Goal: Task Accomplishment & Management: Manage account settings

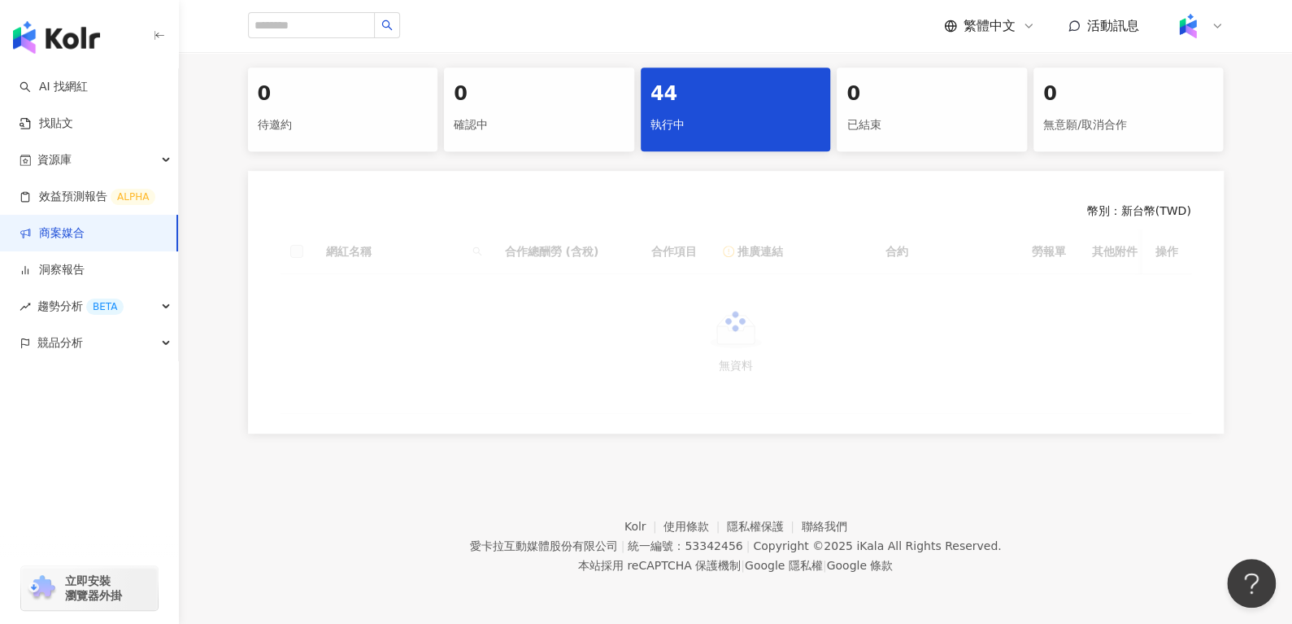
scroll to position [341, 0]
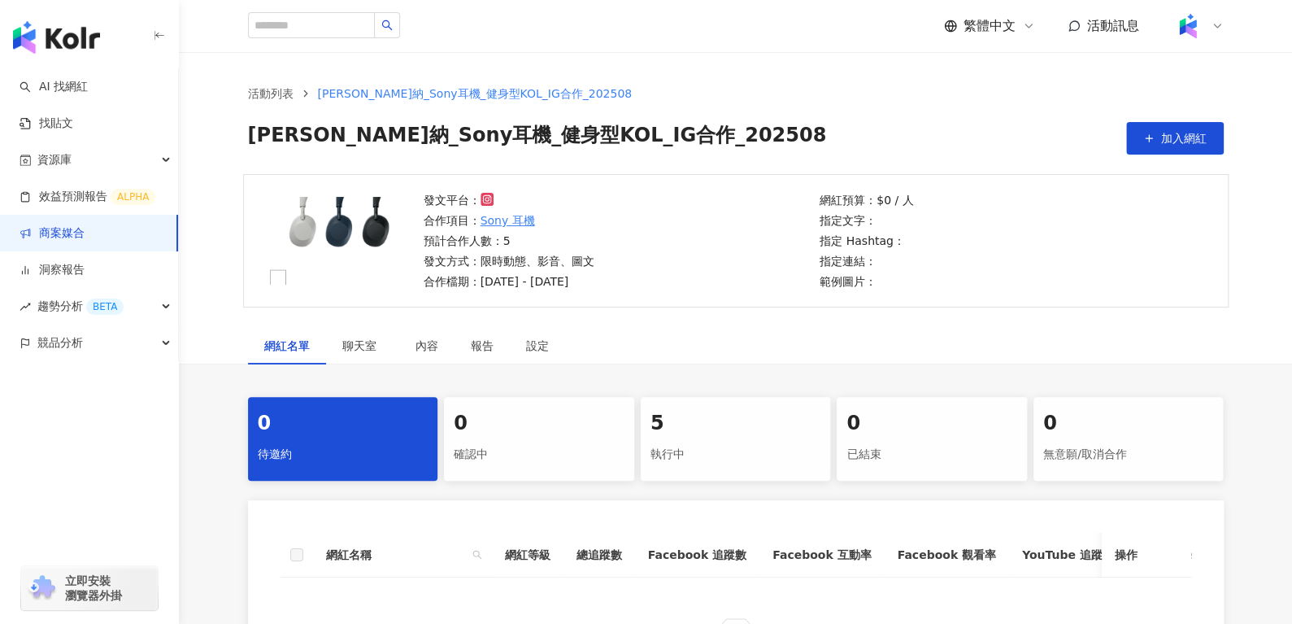
click at [707, 429] on div "5" at bounding box center [735, 424] width 171 height 28
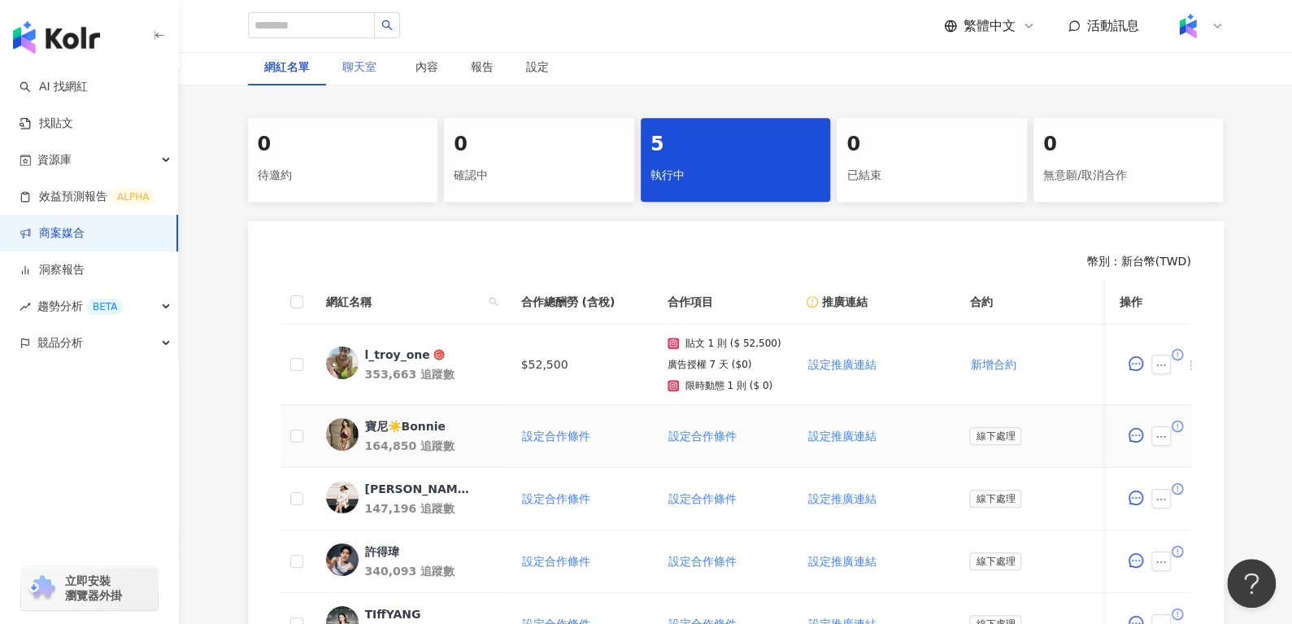
scroll to position [283, 0]
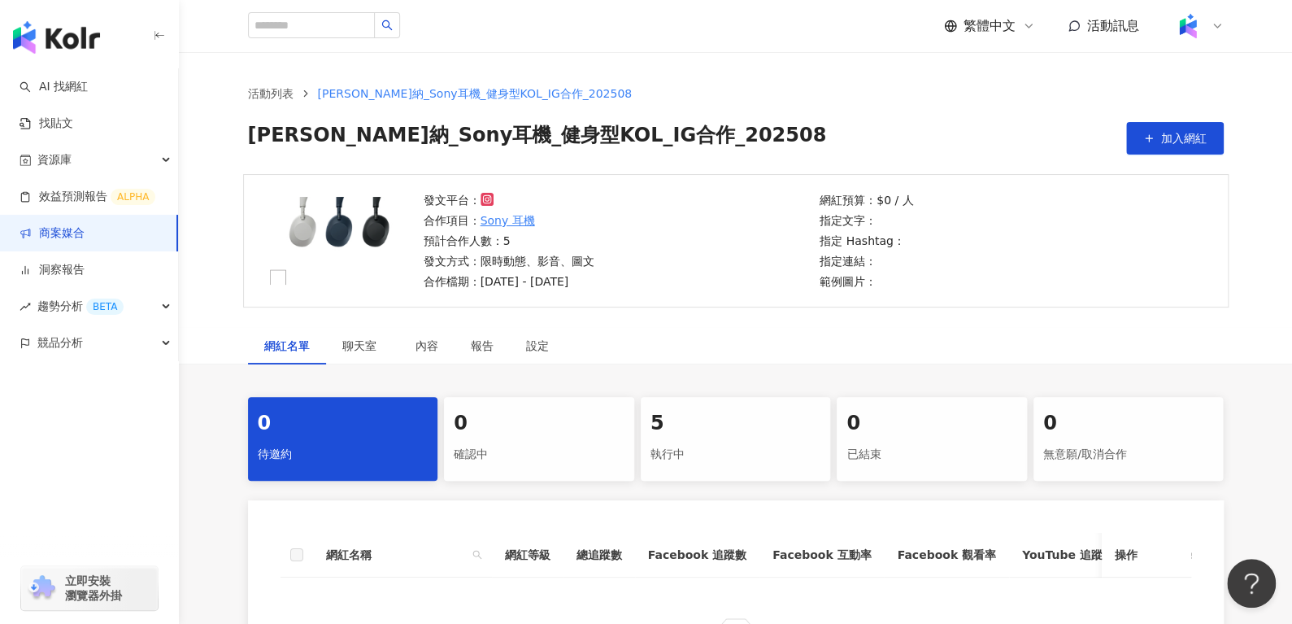
click at [706, 452] on div "執行中" at bounding box center [735, 455] width 171 height 28
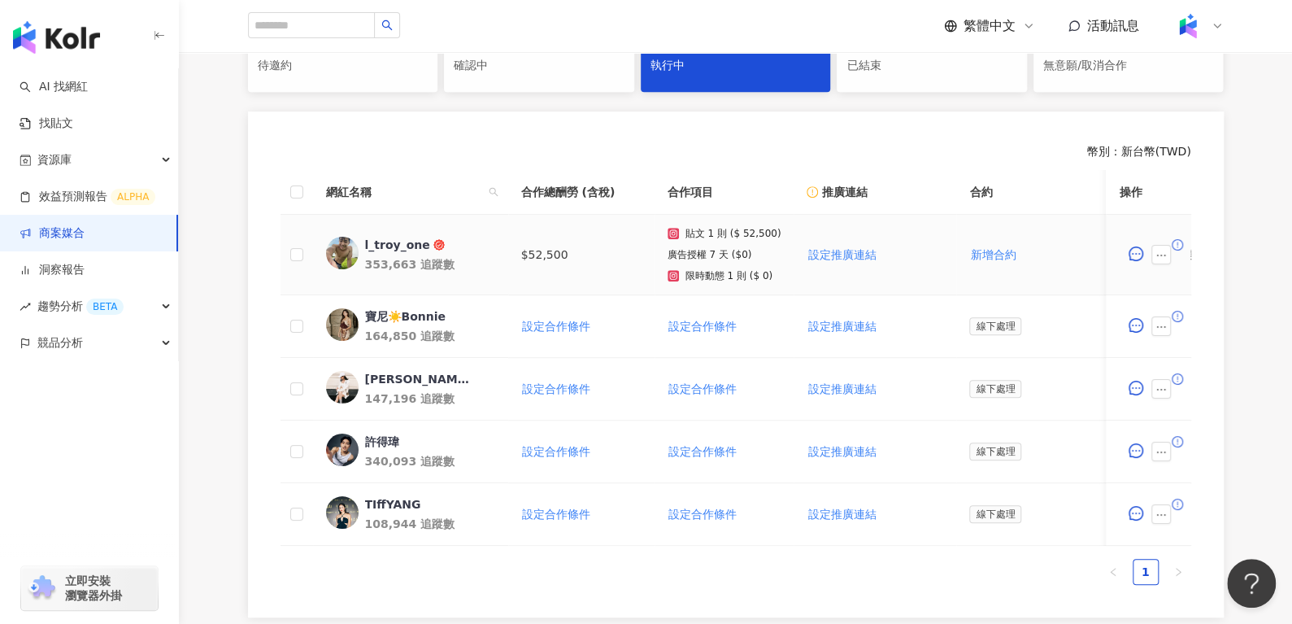
scroll to position [389, 0]
click at [381, 246] on div "l_troy_one" at bounding box center [397, 244] width 65 height 16
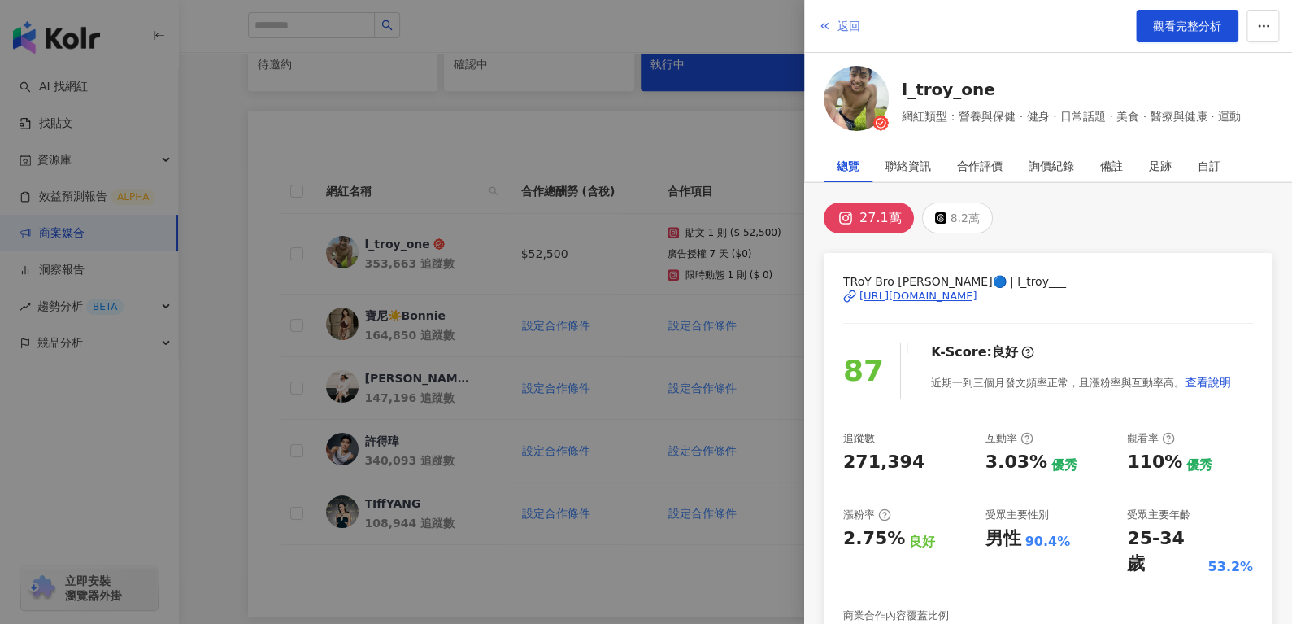
click at [852, 24] on span "返回" at bounding box center [848, 26] width 23 height 13
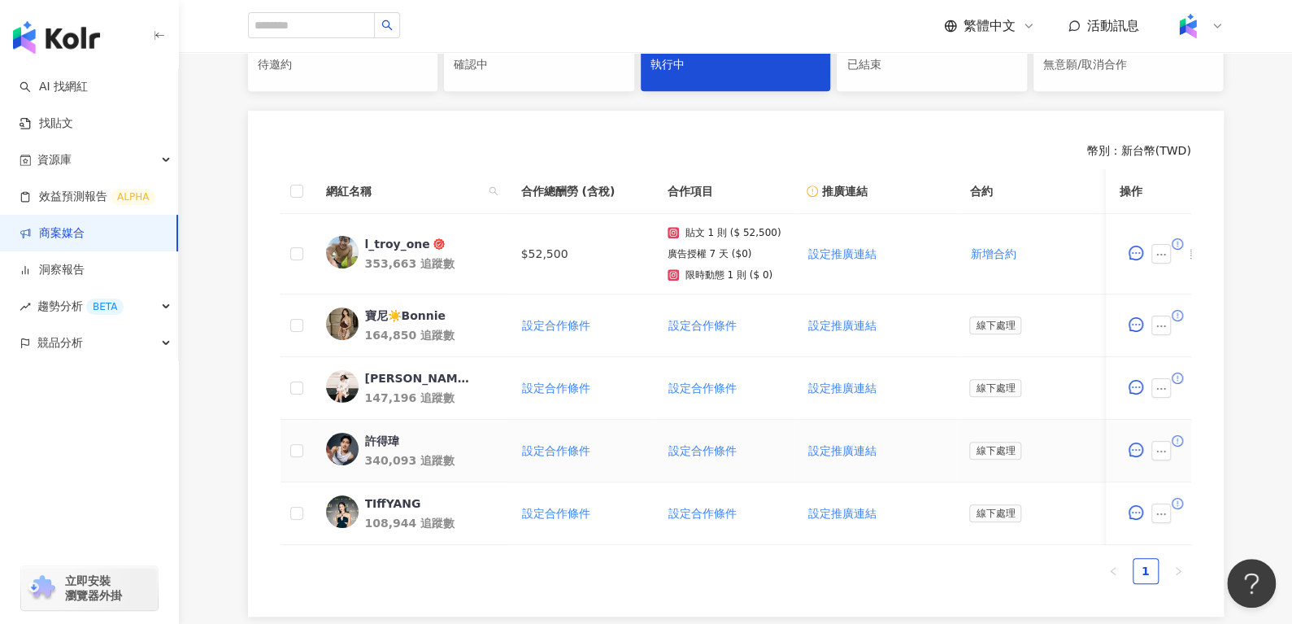
click at [373, 437] on div "許得瑋" at bounding box center [382, 440] width 34 height 16
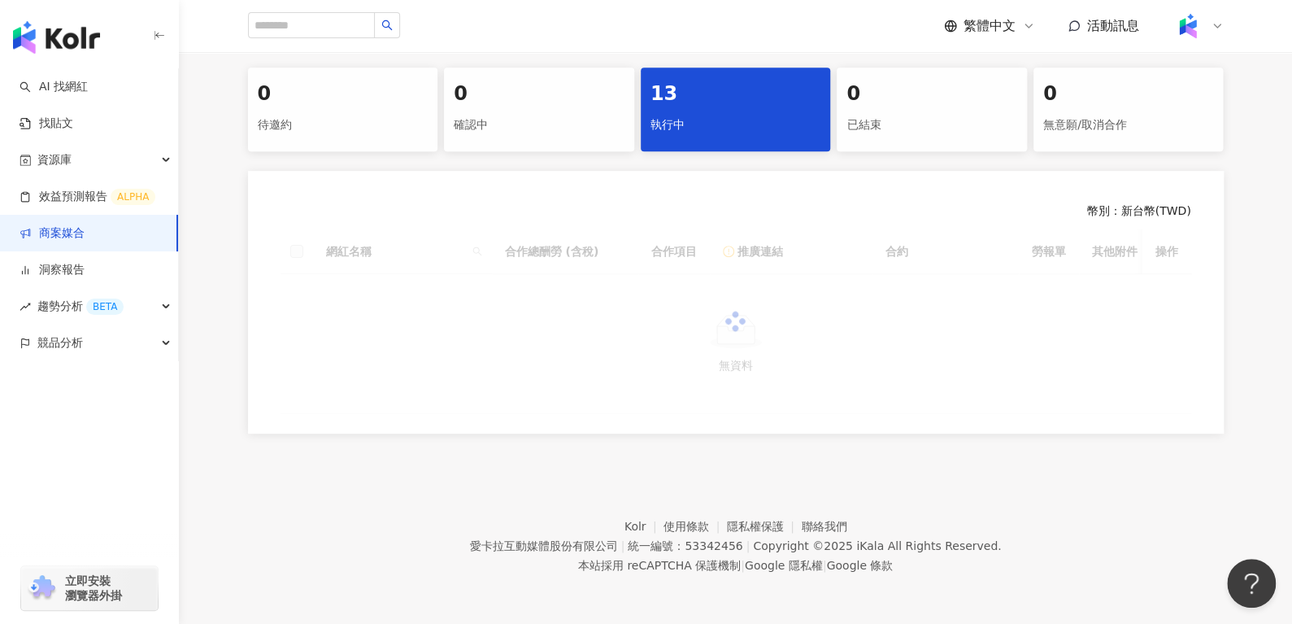
scroll to position [341, 0]
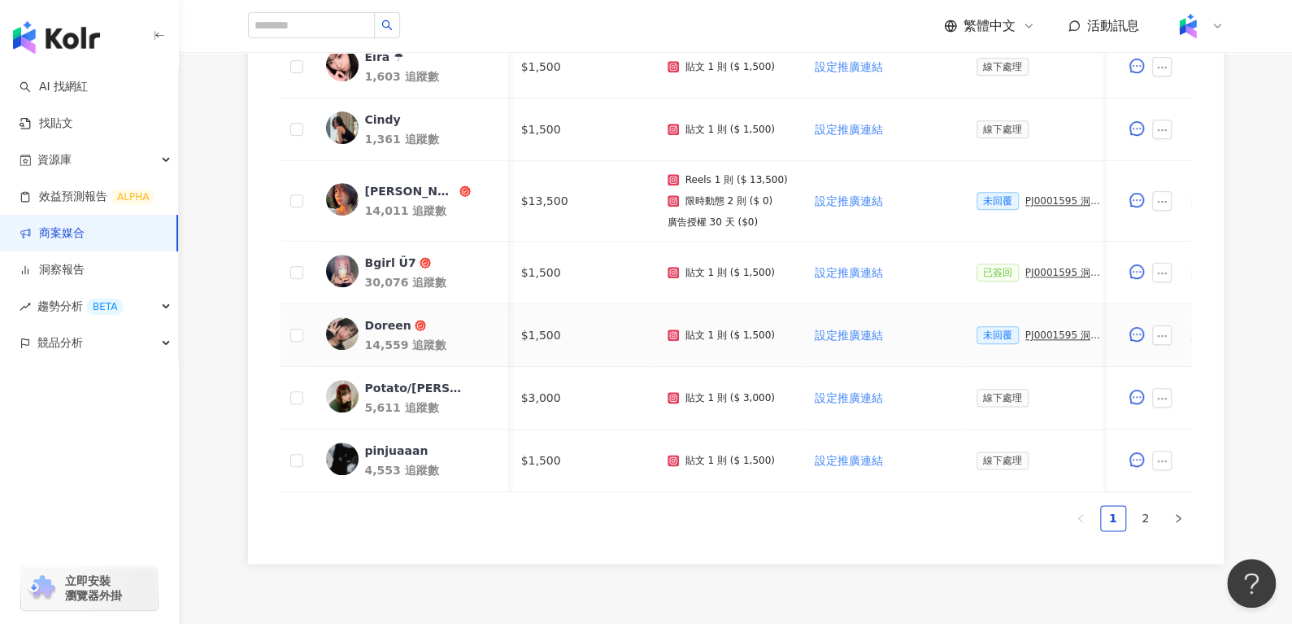
scroll to position [0, 390]
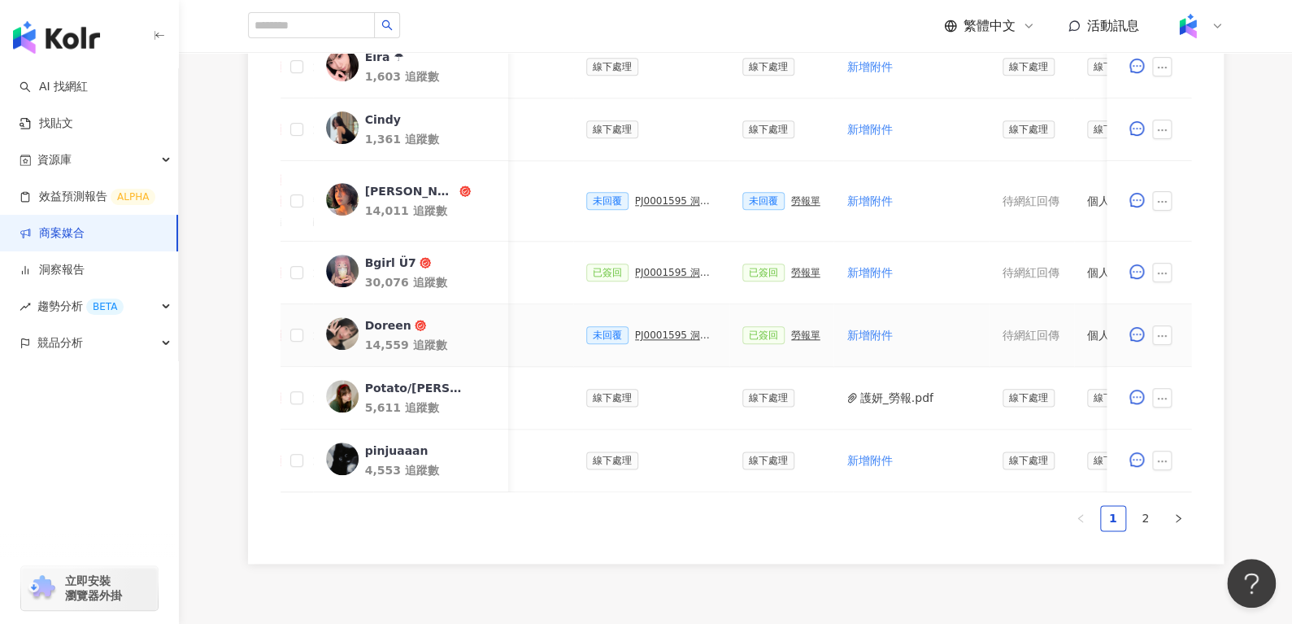
click at [649, 338] on div "PJ0001595 洞⾒數位_護妍天使印彩貼 _202507_KOL專案" at bounding box center [675, 334] width 81 height 11
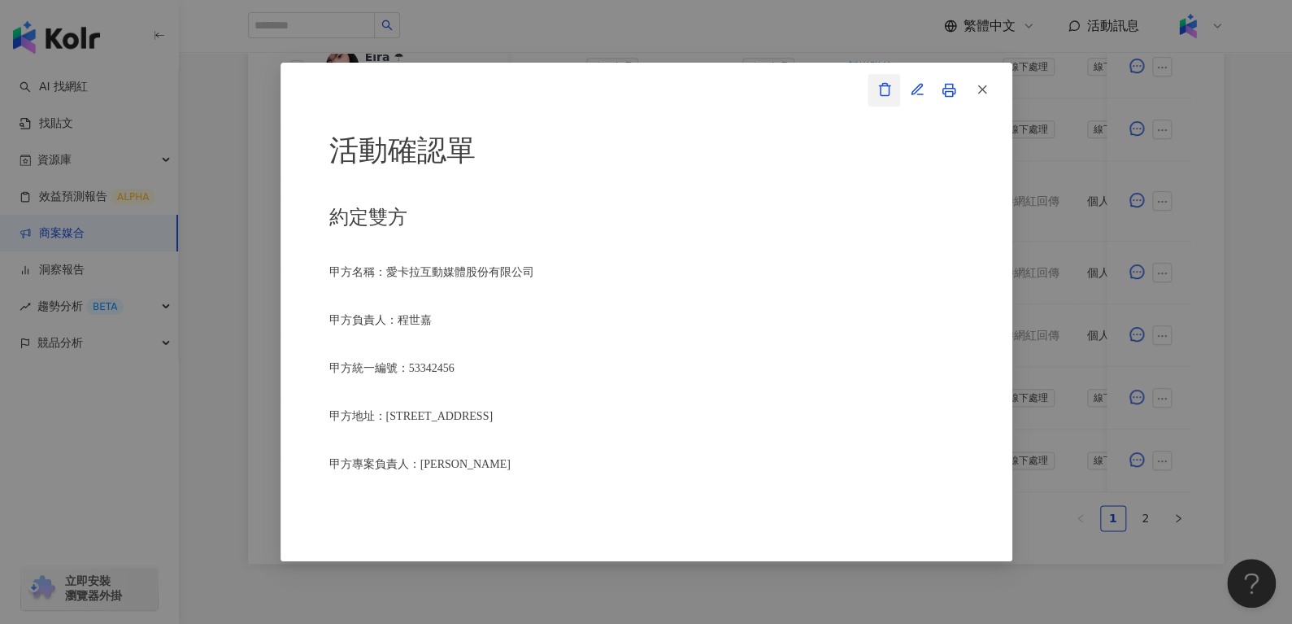
click at [886, 89] on icon "button" at bounding box center [884, 89] width 15 height 15
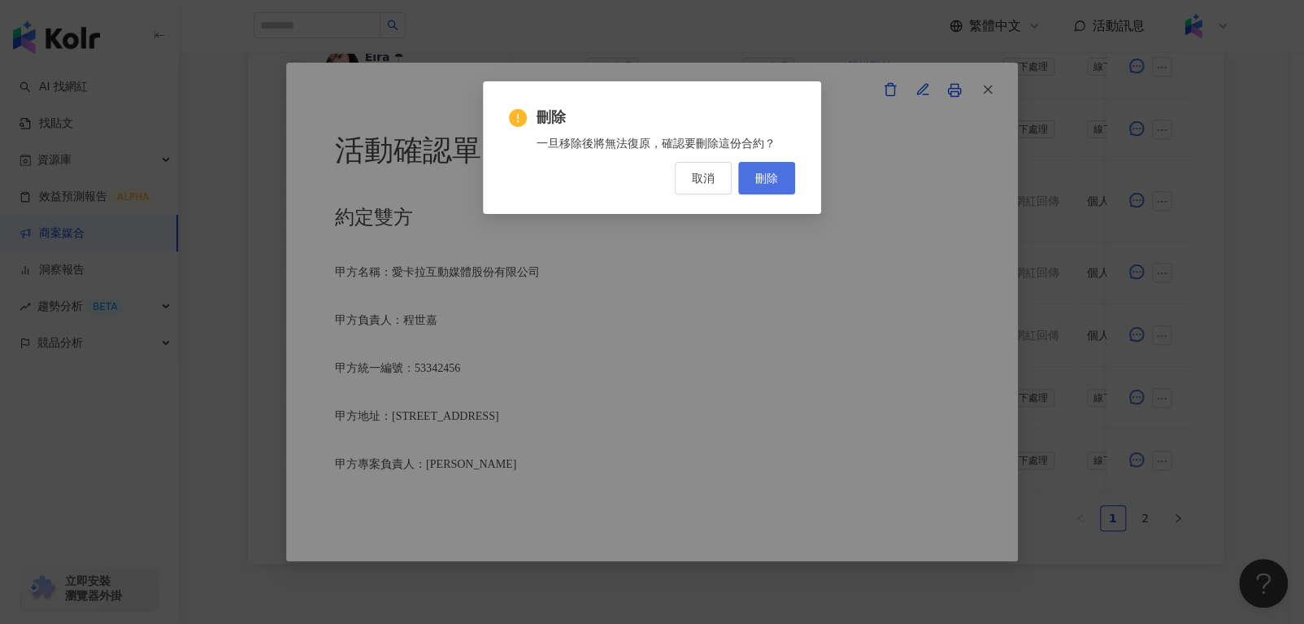
click at [765, 175] on span "刪除" at bounding box center [766, 178] width 23 height 13
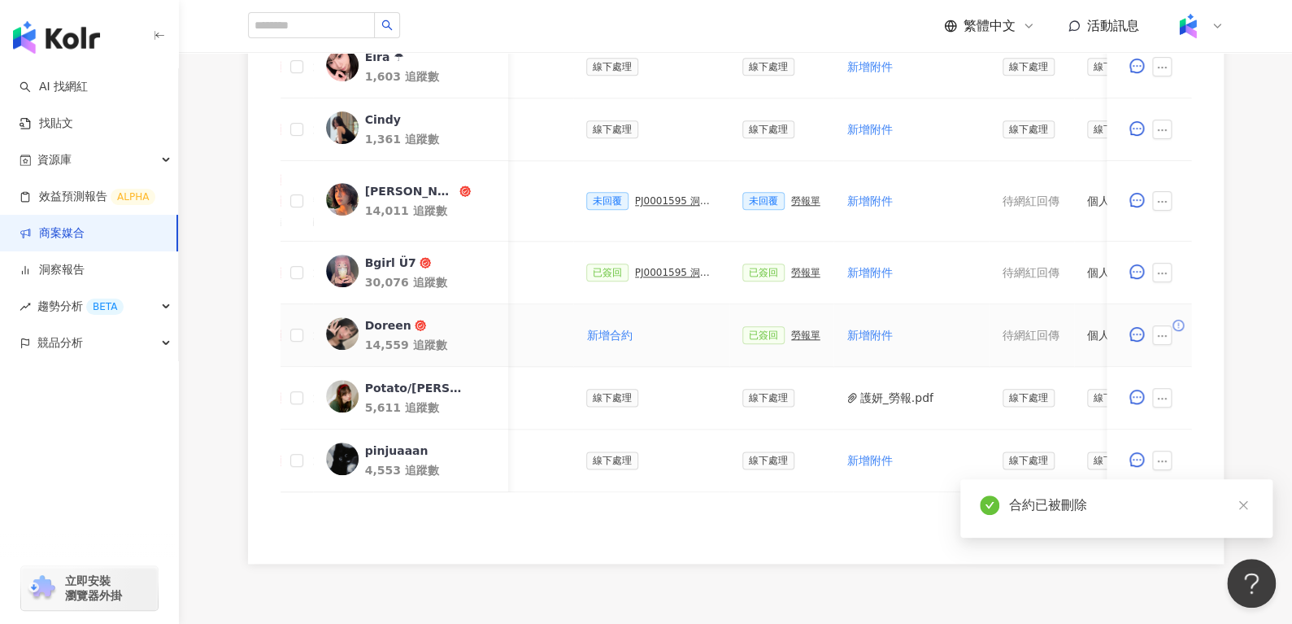
click at [797, 335] on div "勞報單" at bounding box center [805, 334] width 29 height 11
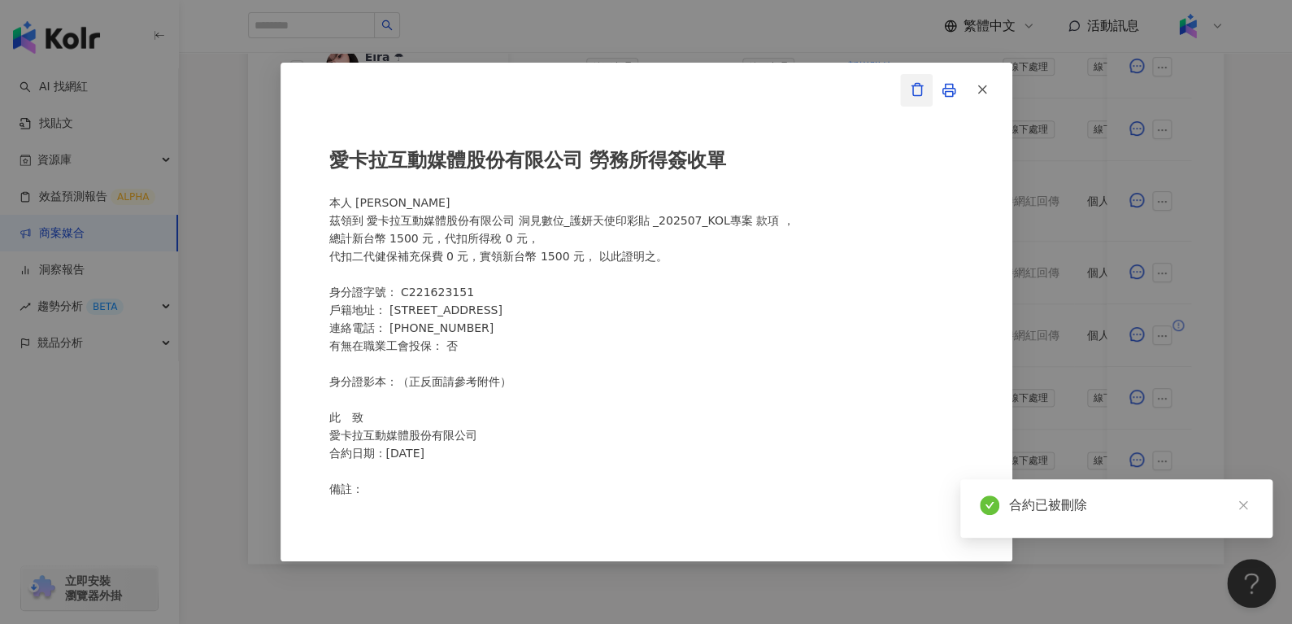
click at [921, 84] on icon "button" at bounding box center [917, 89] width 15 height 15
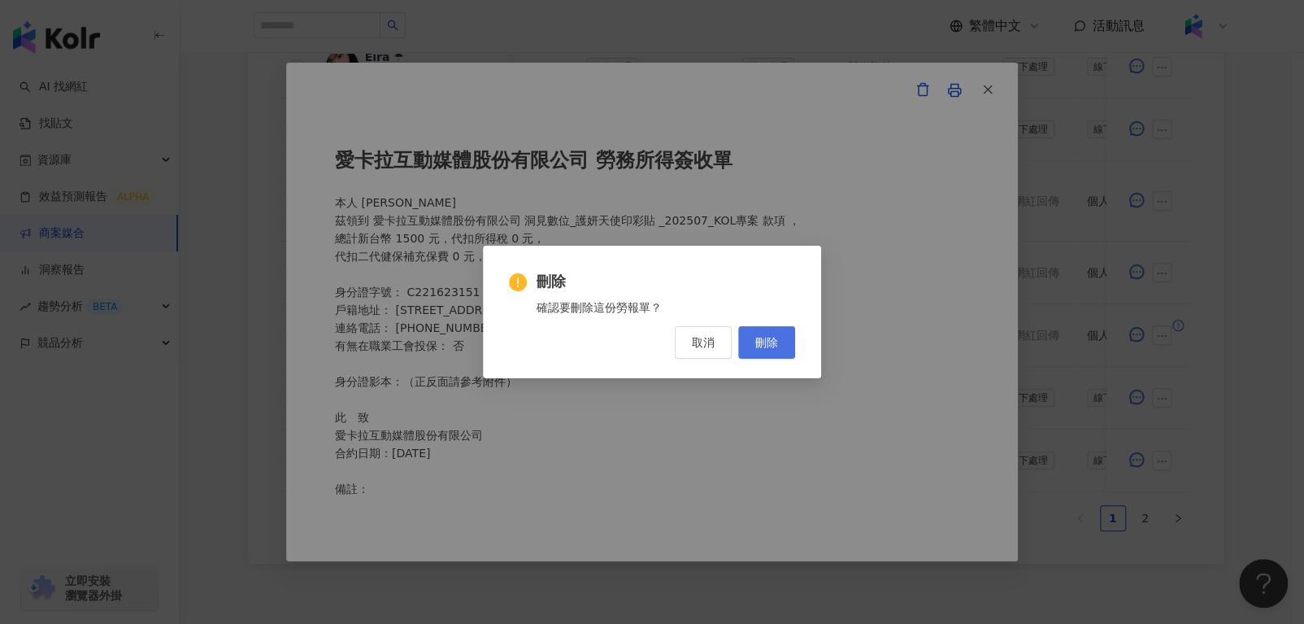
click at [773, 332] on button "刪除" at bounding box center [766, 342] width 57 height 33
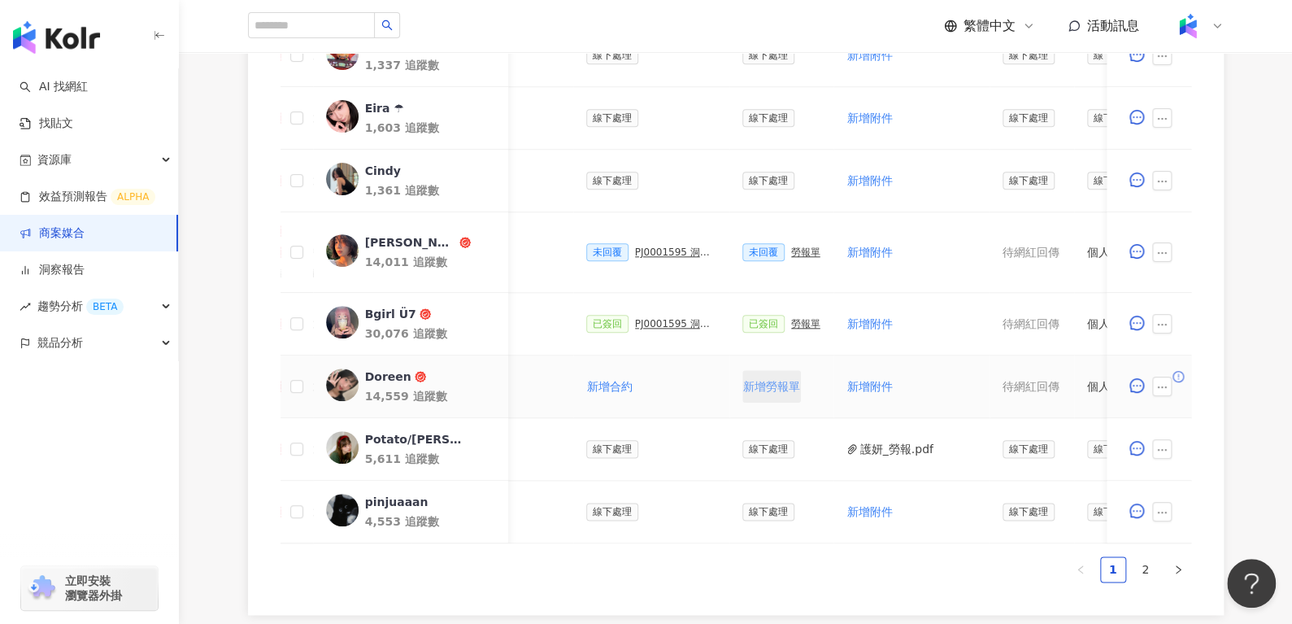
scroll to position [0, 724]
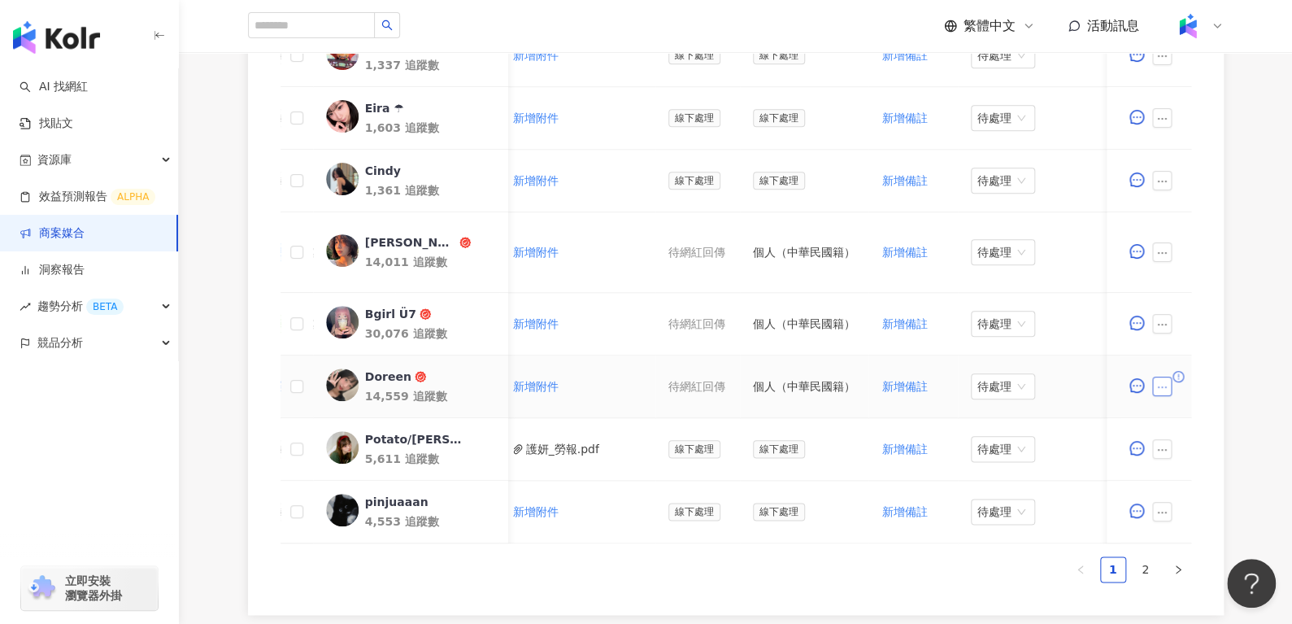
click at [1165, 384] on icon "ellipsis" at bounding box center [1161, 386] width 11 height 11
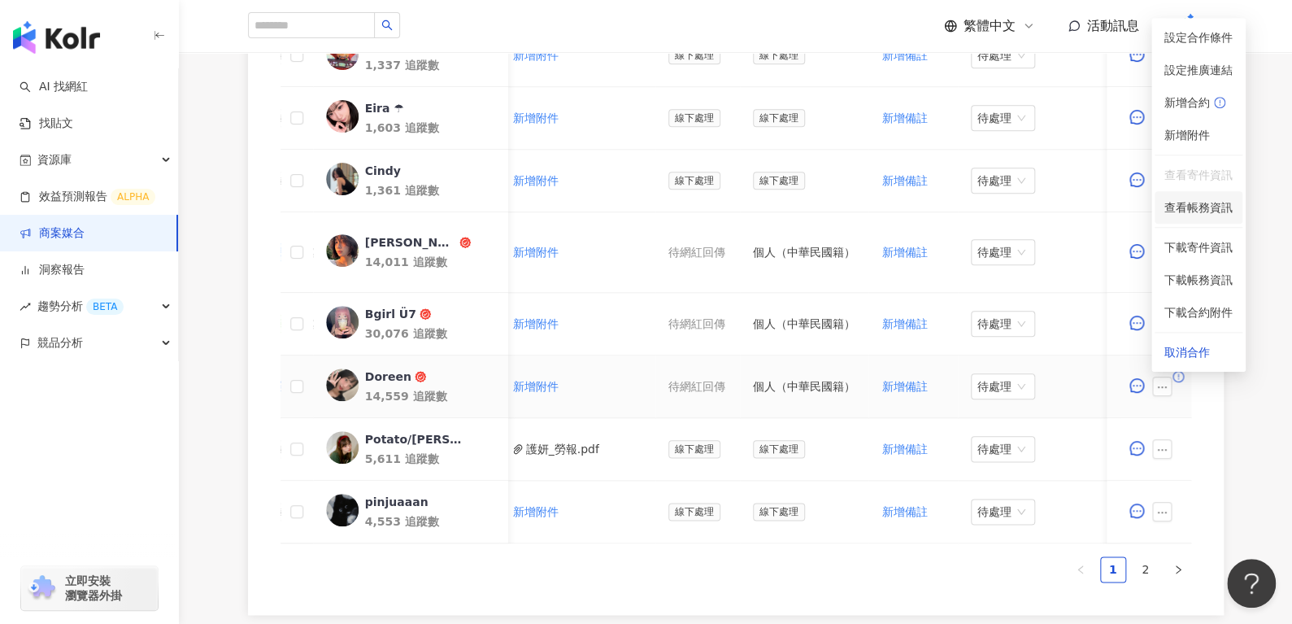
click at [1191, 200] on span "查看帳務資訊" at bounding box center [1198, 207] width 68 height 18
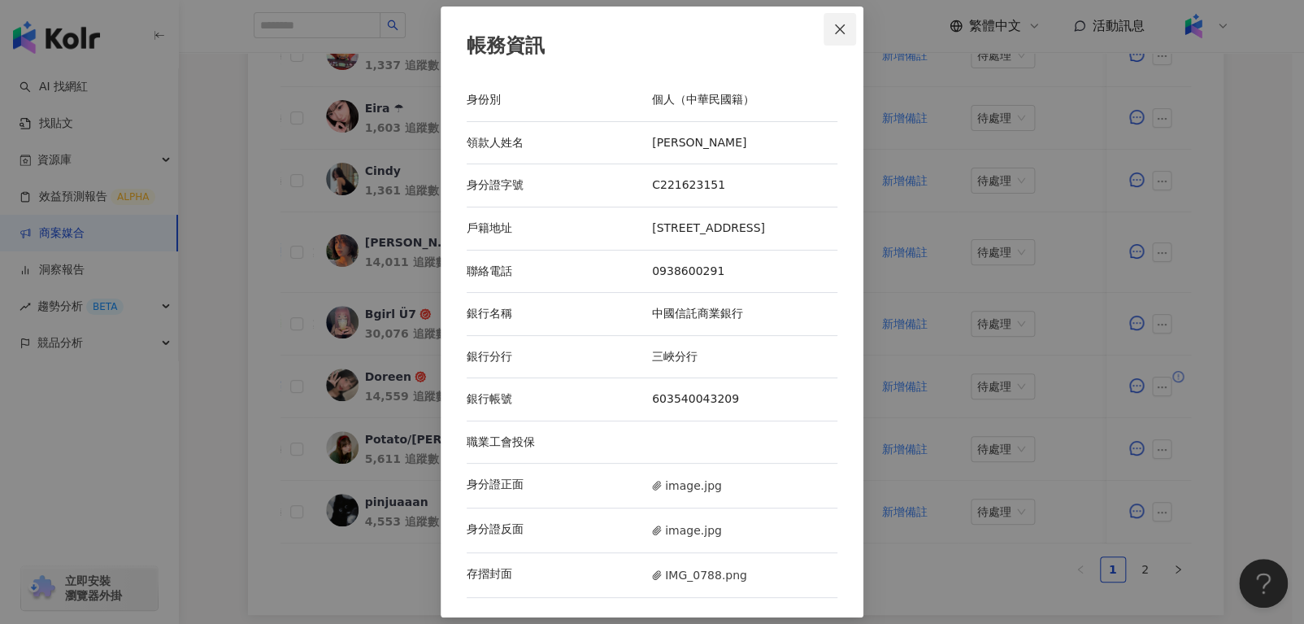
click at [825, 24] on span "Close" at bounding box center [840, 29] width 33 height 13
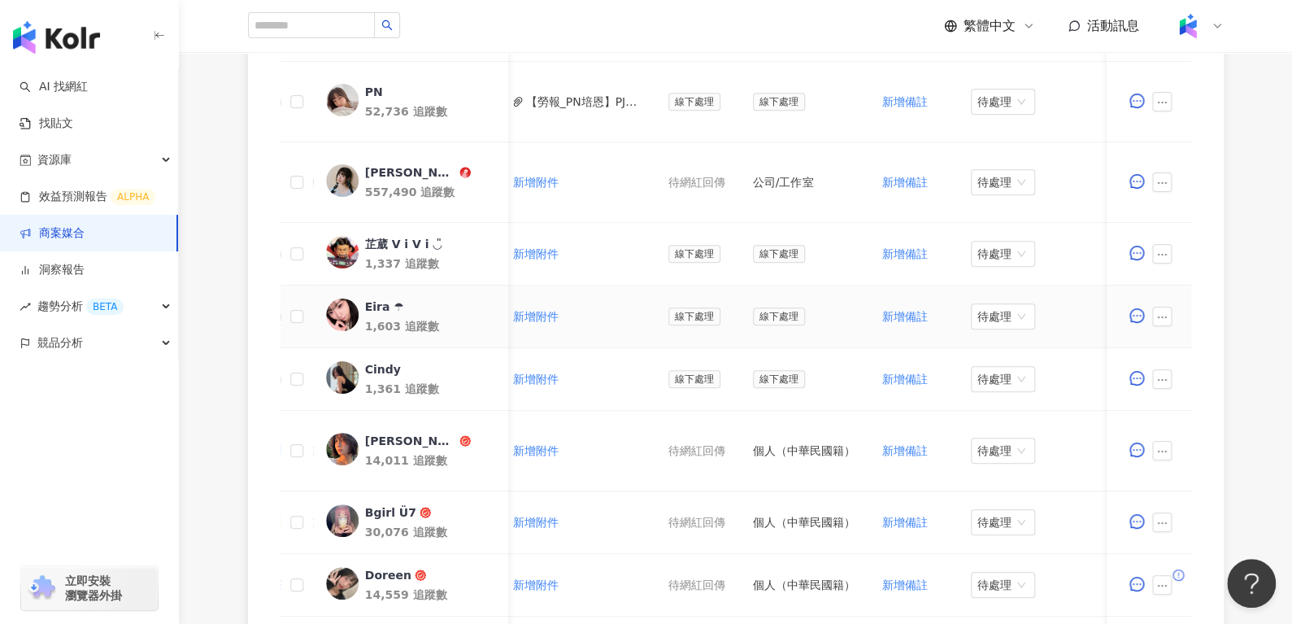
scroll to position [738, 0]
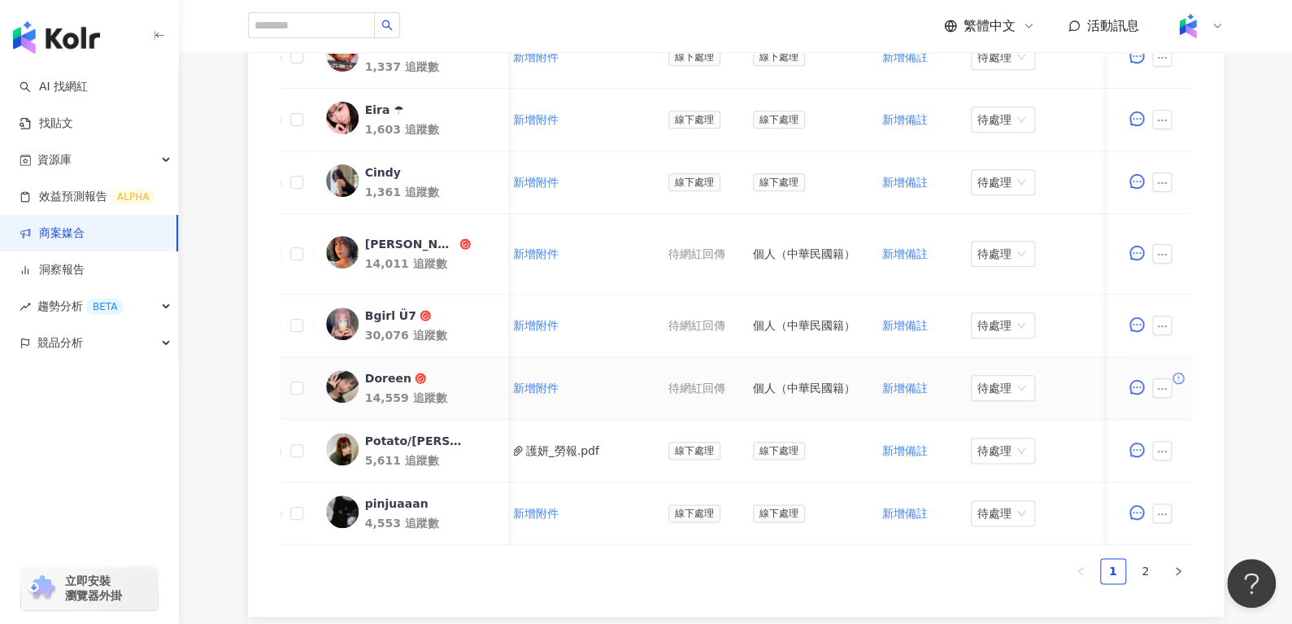
click at [386, 376] on div "Doreen" at bounding box center [387, 378] width 46 height 16
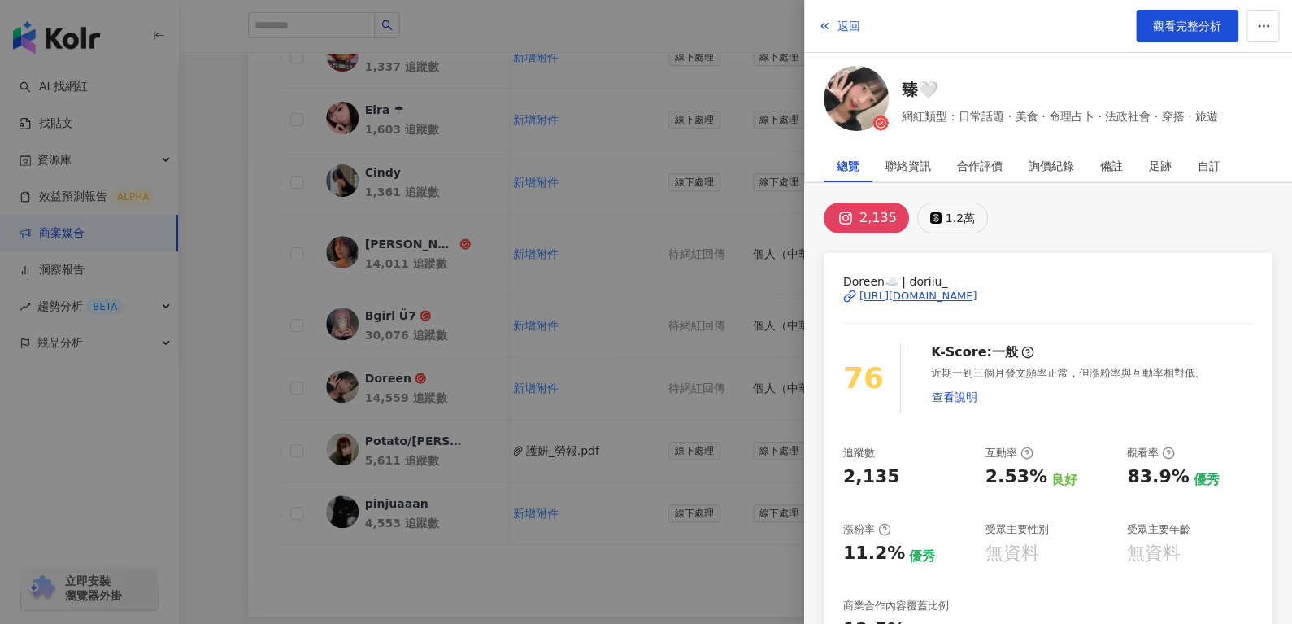
drag, startPoint x: 936, startPoint y: 293, endPoint x: 955, endPoint y: 218, distance: 78.1
click at [955, 220] on div "1.2萬" at bounding box center [959, 217] width 29 height 23
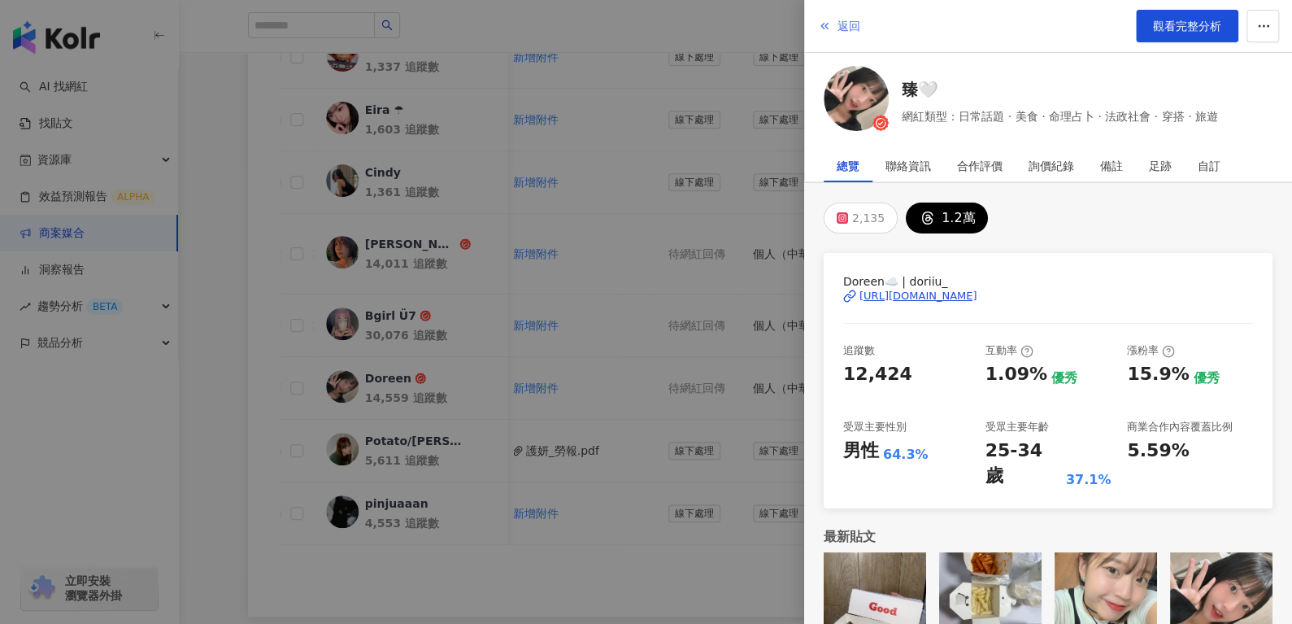
click at [845, 20] on span "返回" at bounding box center [848, 26] width 23 height 13
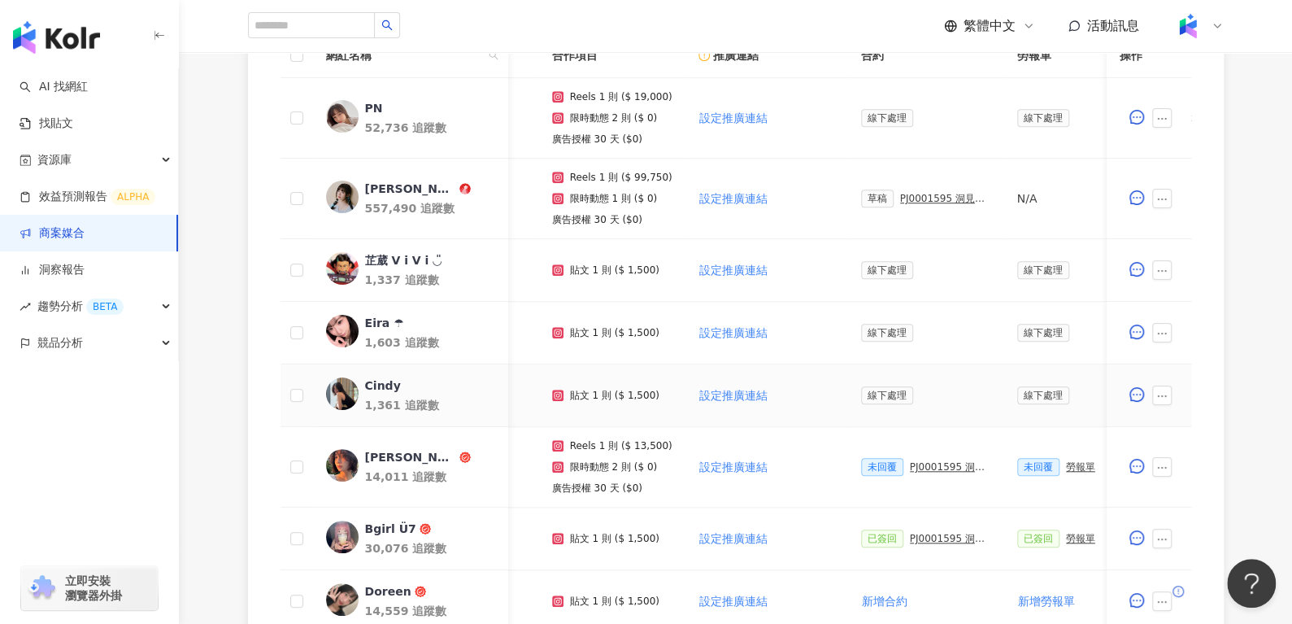
scroll to position [0, 59]
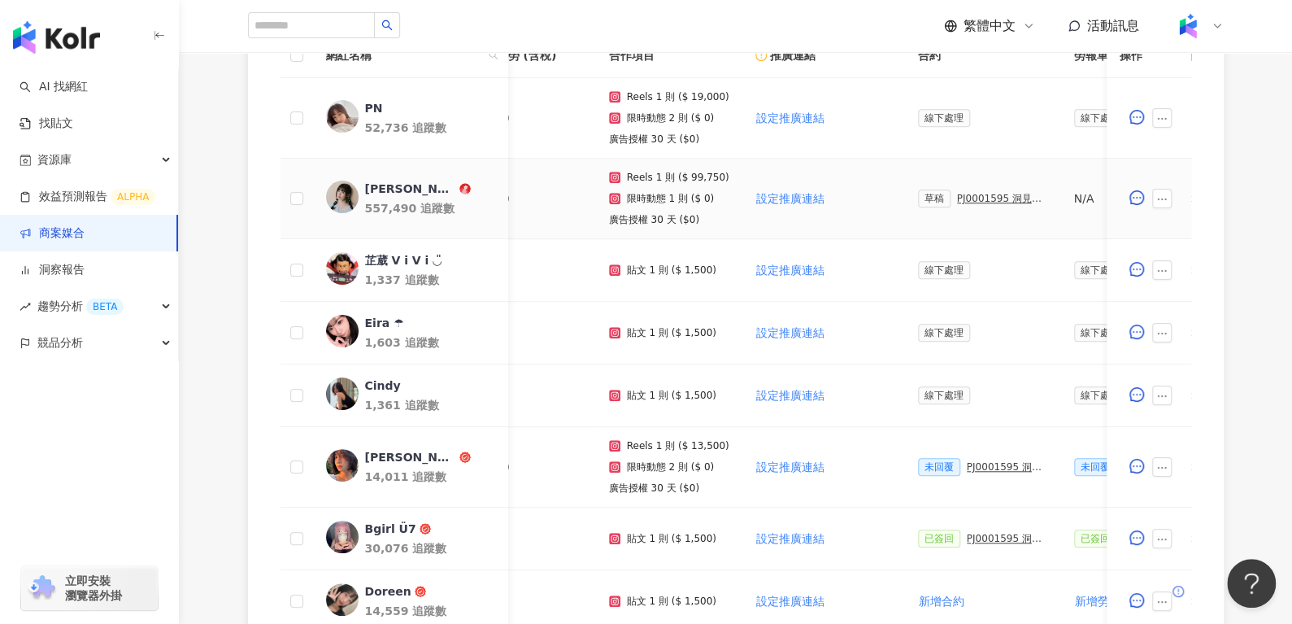
click at [992, 193] on div "PJ0001595 洞⾒數位_護妍天使印彩貼 _202507_KOL專案" at bounding box center [1002, 198] width 91 height 11
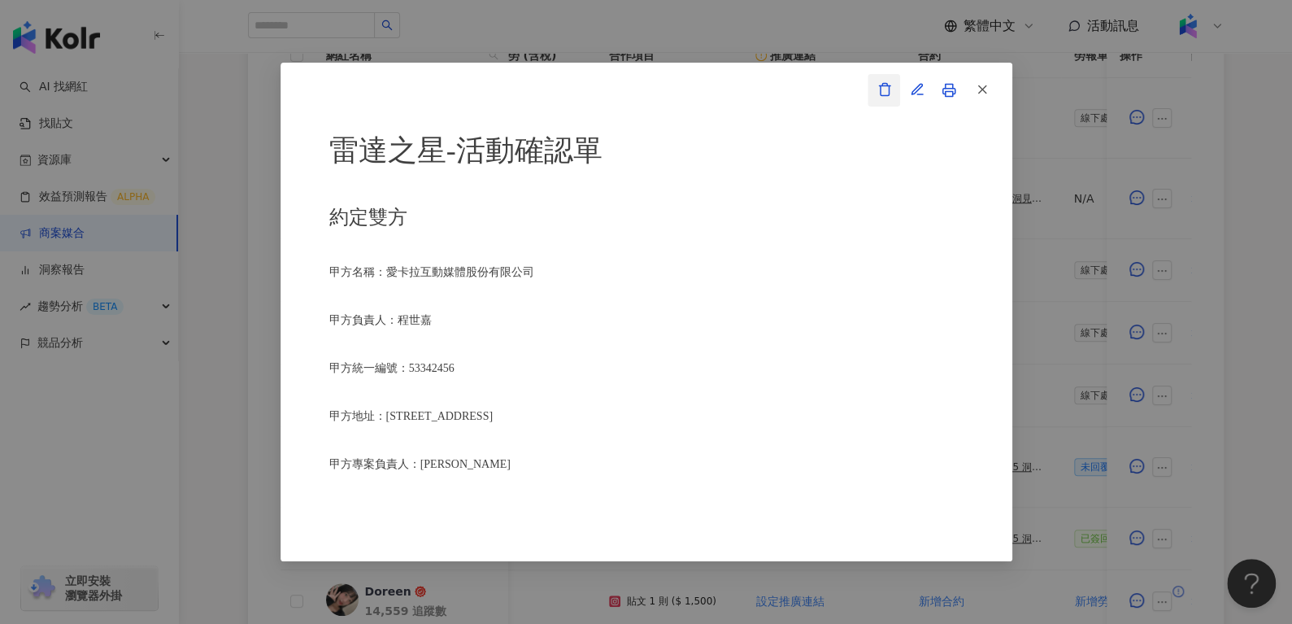
click at [883, 87] on icon "button" at bounding box center [884, 89] width 15 height 15
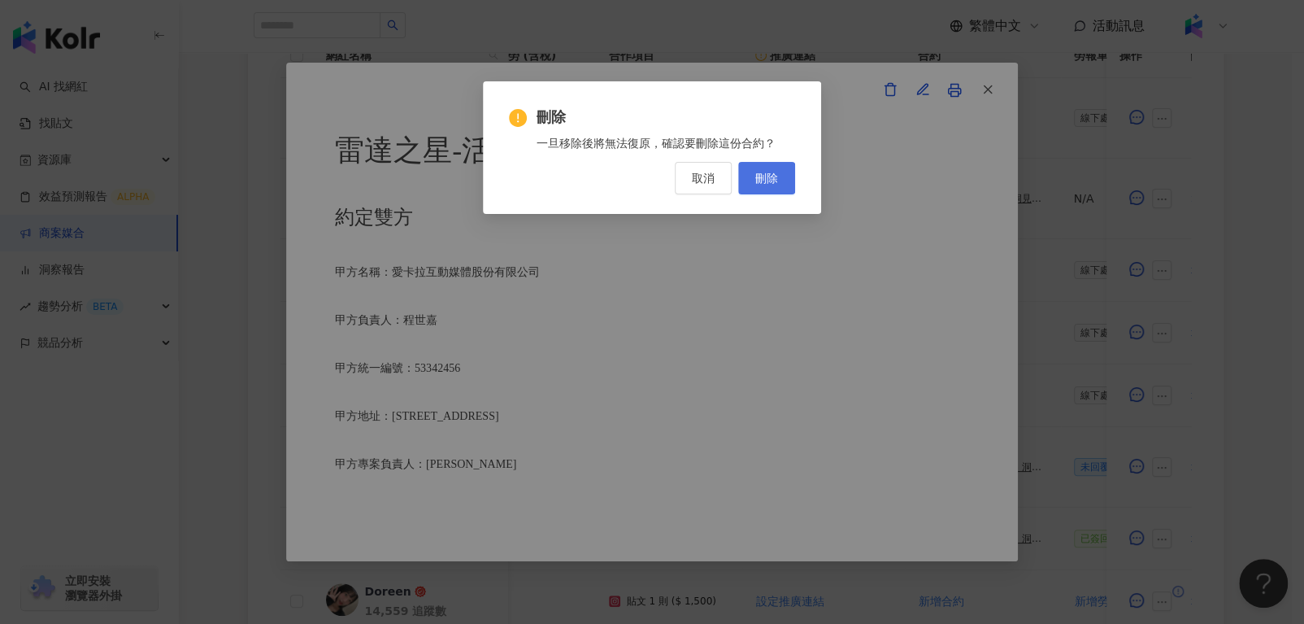
click at [768, 180] on span "刪除" at bounding box center [766, 178] width 23 height 13
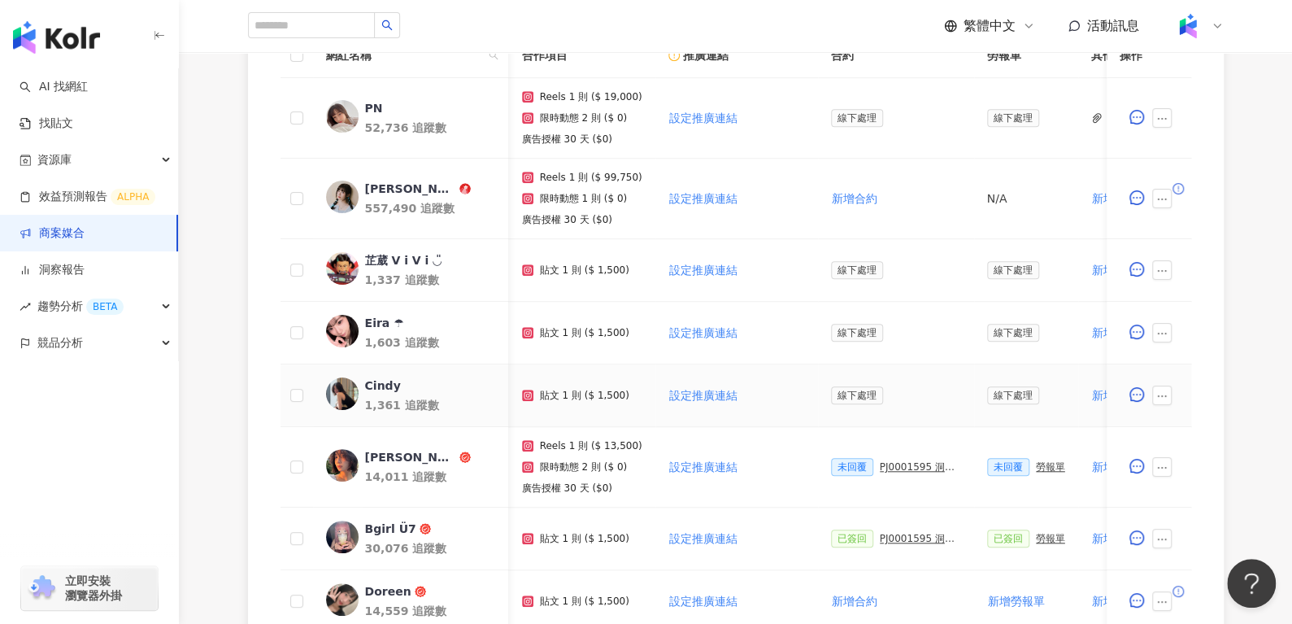
scroll to position [473, 0]
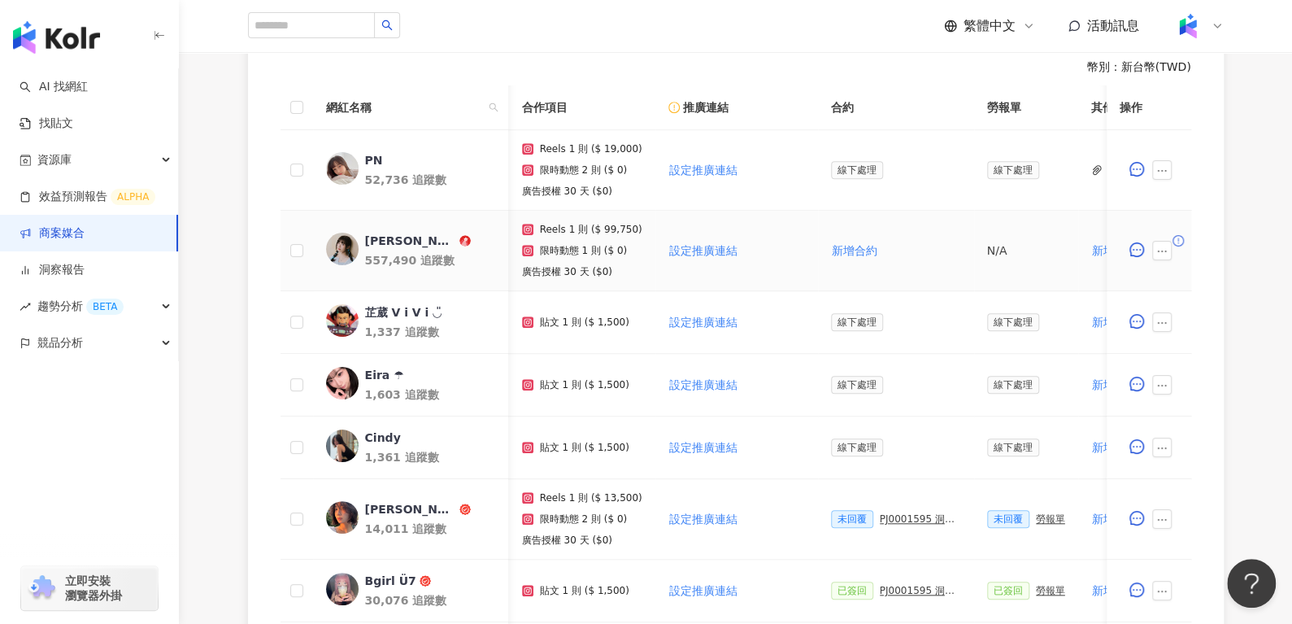
click at [385, 237] on div "黃琳媛 Aileen" at bounding box center [409, 241] width 91 height 16
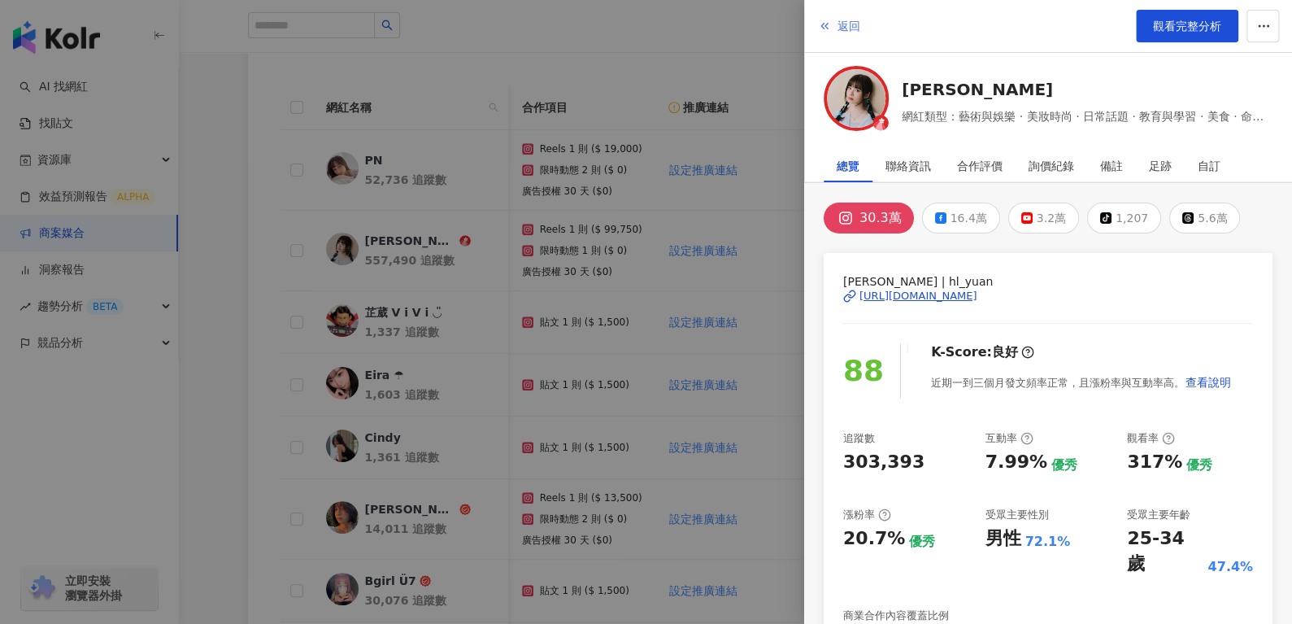
click at [845, 29] on span "返回" at bounding box center [848, 26] width 23 height 13
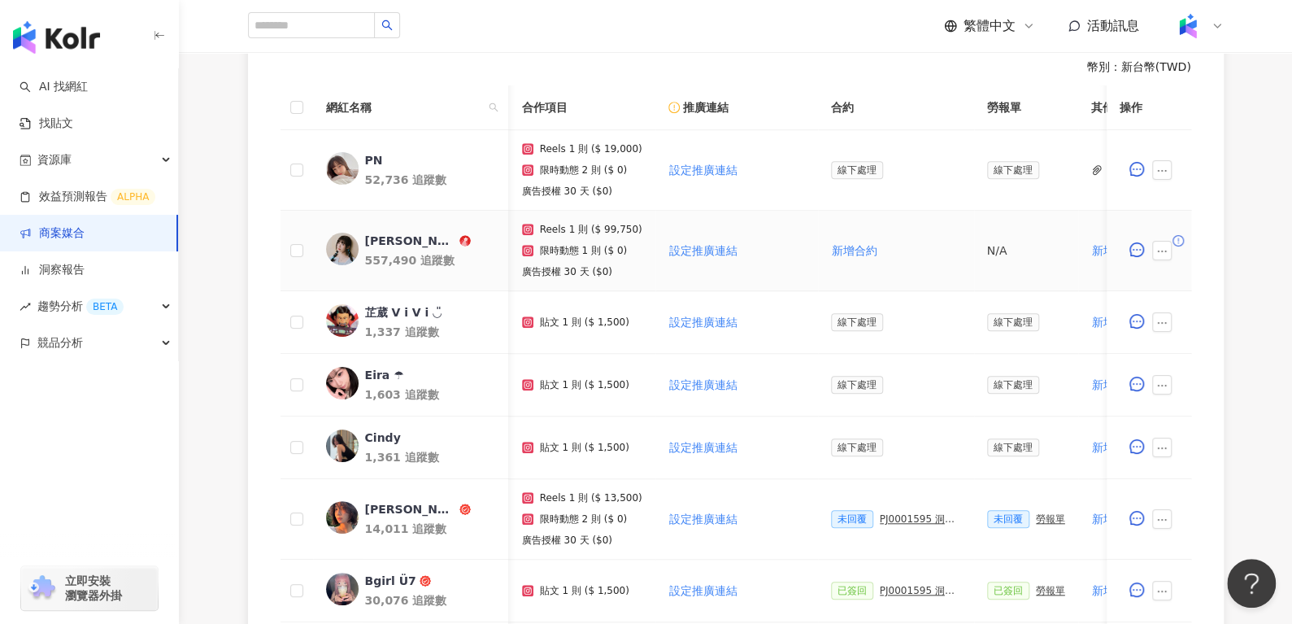
click at [602, 233] on p "Reels 1 則 ($ 99,750)" at bounding box center [591, 229] width 102 height 11
drag, startPoint x: 598, startPoint y: 230, endPoint x: 626, endPoint y: 228, distance: 28.6
click at [626, 228] on p "Reels 1 則 ($ 99,750)" at bounding box center [591, 229] width 102 height 11
copy p "99,750"
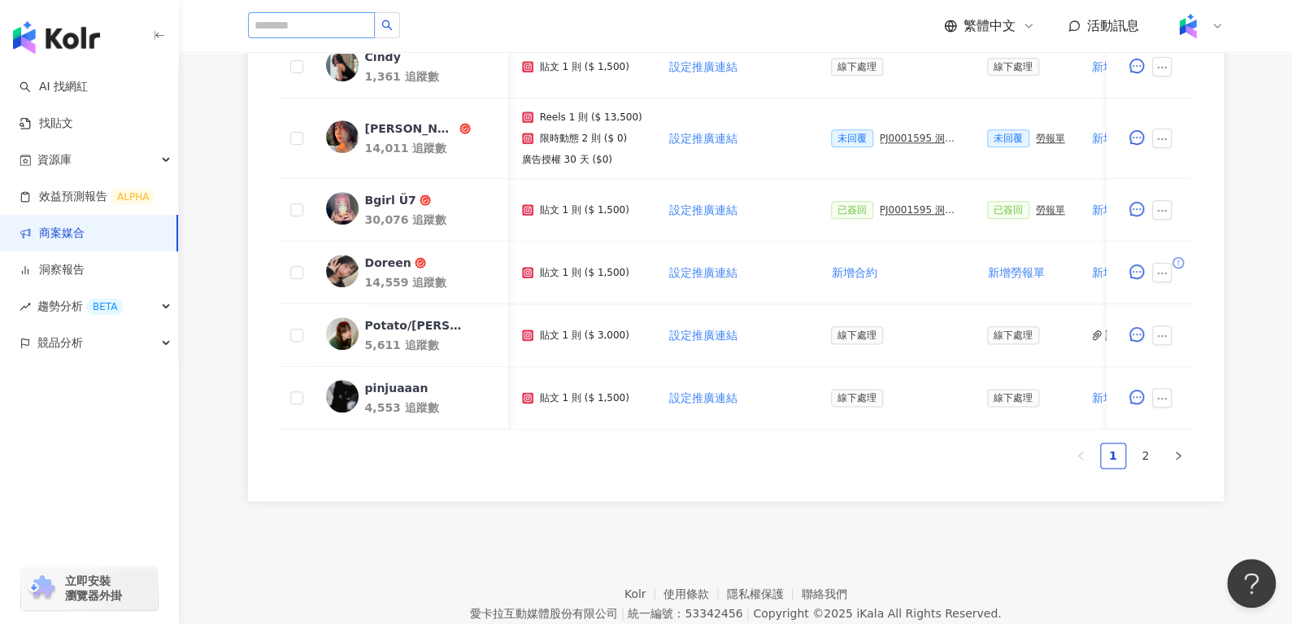
scroll to position [858, 0]
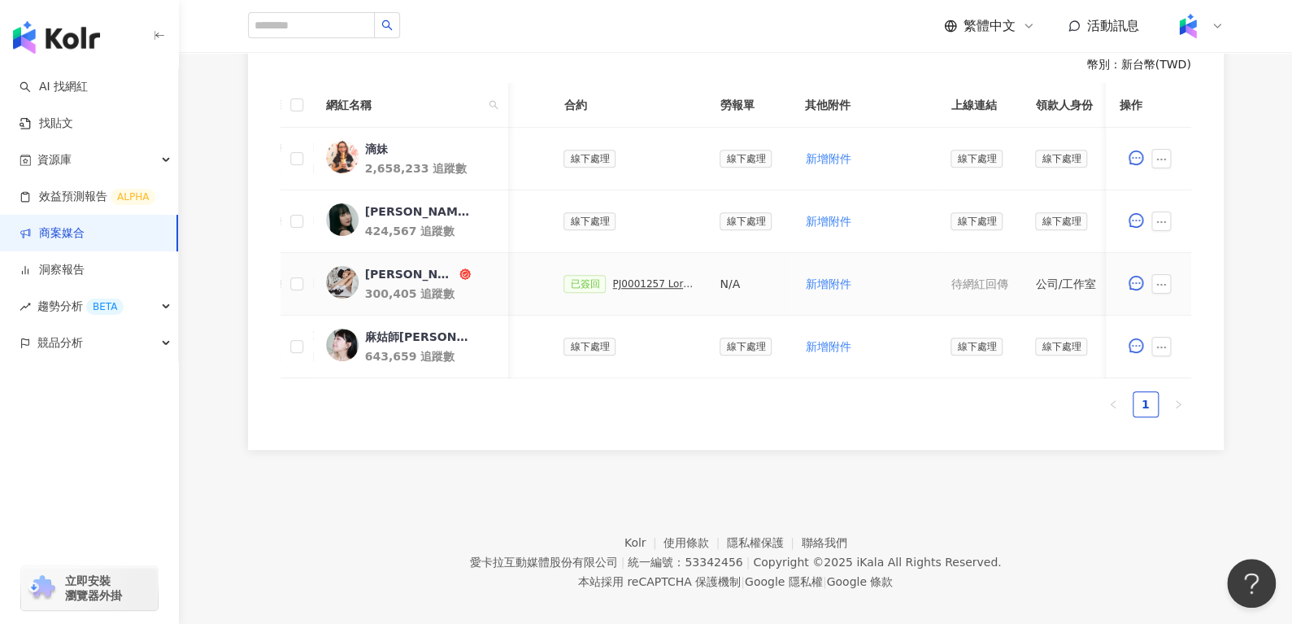
scroll to position [0, 669]
